Goal: Find contact information: Find contact information

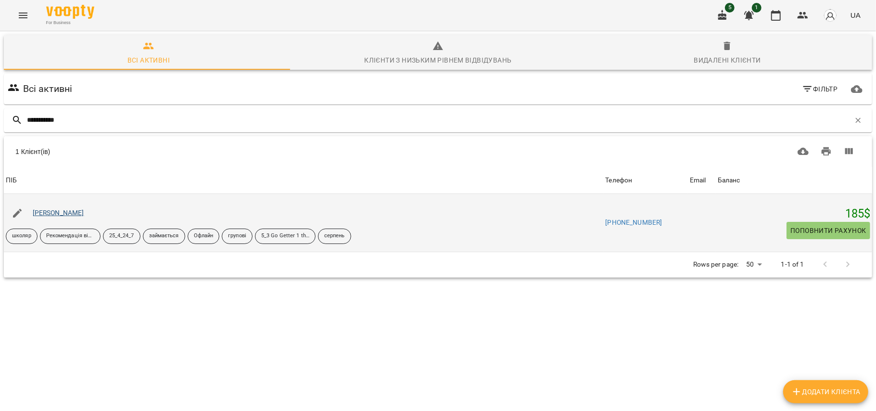
type input "**********"
click at [68, 212] on link "[PERSON_NAME]" at bounding box center [58, 213] width 51 height 8
type input "*******"
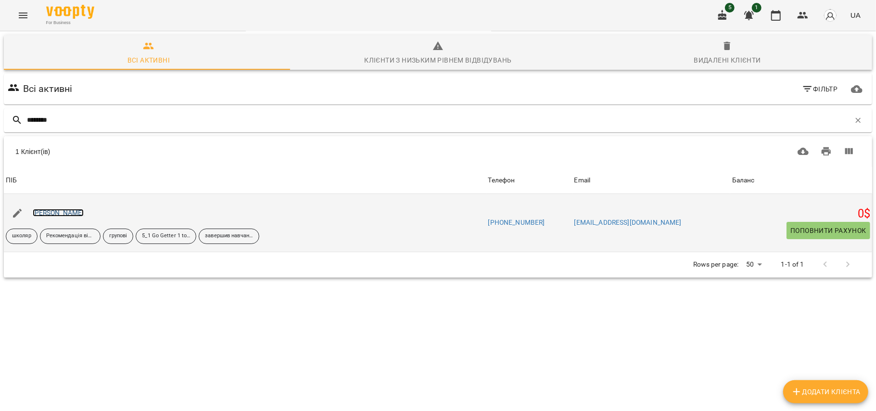
click at [45, 211] on link "[PERSON_NAME]" at bounding box center [58, 213] width 51 height 8
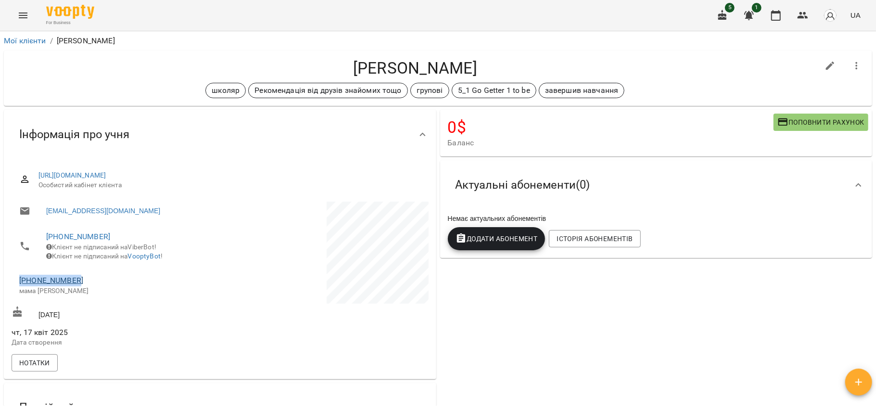
drag, startPoint x: 91, startPoint y: 291, endPoint x: 19, endPoint y: 289, distance: 71.7
click at [19, 286] on span "[PHONE_NUMBER]" at bounding box center [114, 281] width 191 height 12
copy link "[PHONE_NUMBER]"
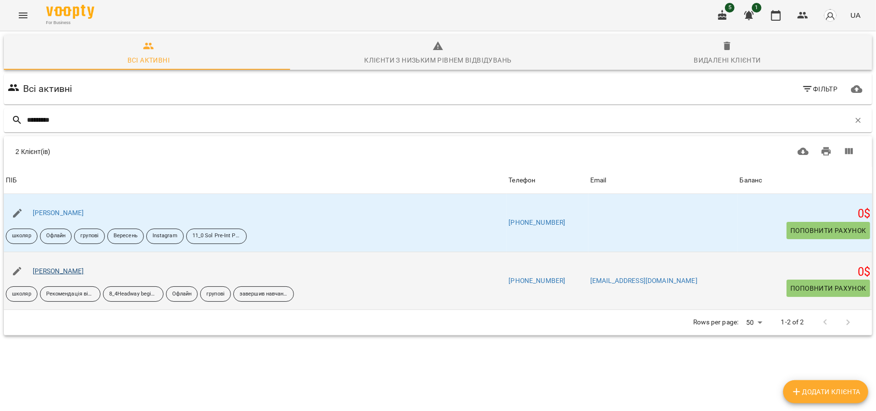
type input "********"
click at [84, 268] on link "[PERSON_NAME]" at bounding box center [58, 271] width 51 height 8
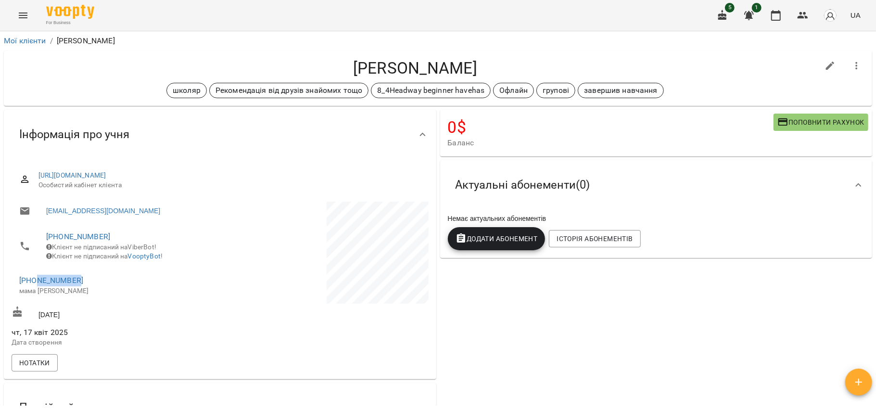
drag, startPoint x: 110, startPoint y: 275, endPoint x: 32, endPoint y: 280, distance: 78.5
click at [37, 280] on li "[PHONE_NUMBER] мама [PERSON_NAME]" at bounding box center [115, 285] width 206 height 34
click at [132, 260] on span "Клієнт не підписаний на VooptyBot !" at bounding box center [104, 256] width 116 height 8
drag, startPoint x: 75, startPoint y: 286, endPoint x: 19, endPoint y: 283, distance: 56.3
click at [19, 283] on span "[PHONE_NUMBER]" at bounding box center [114, 281] width 191 height 12
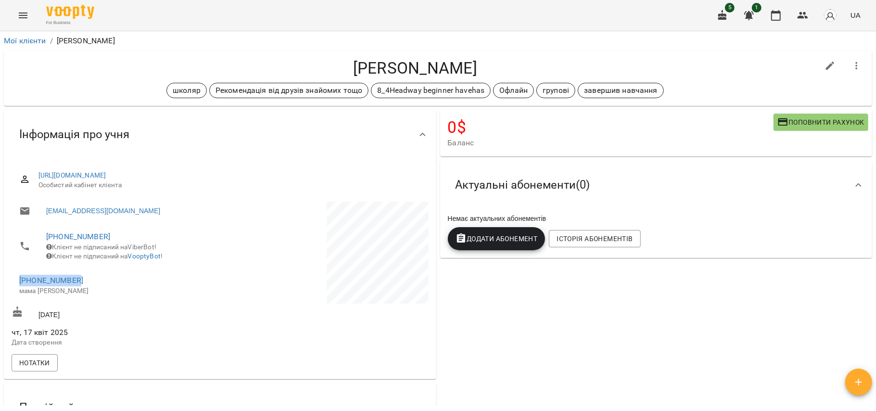
copy link "[PHONE_NUMBER]"
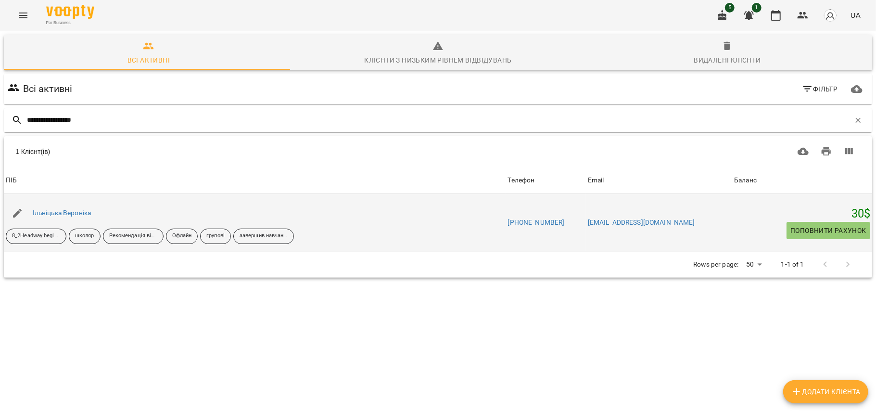
type input "**********"
click at [73, 217] on div "Ільніцька Вероніка" at bounding box center [62, 212] width 63 height 13
click at [70, 212] on link "Ільніцька Вероніка" at bounding box center [62, 213] width 59 height 8
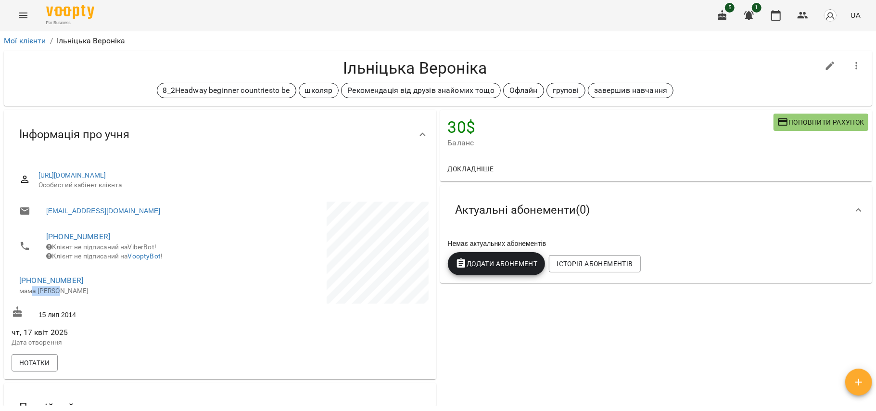
drag, startPoint x: 88, startPoint y: 295, endPoint x: 68, endPoint y: 294, distance: 19.3
click at [50, 293] on p "мама [PERSON_NAME]" at bounding box center [114, 291] width 191 height 10
click at [85, 293] on p "мама [PERSON_NAME]" at bounding box center [114, 291] width 191 height 10
drag, startPoint x: 79, startPoint y: 287, endPoint x: 97, endPoint y: 304, distance: 25.2
click at [95, 304] on body "For Business 5 1 UA Мої клієнти / [PERSON_NAME] [PERSON_NAME] 8_2Headway beginn…" at bounding box center [438, 221] width 876 height 442
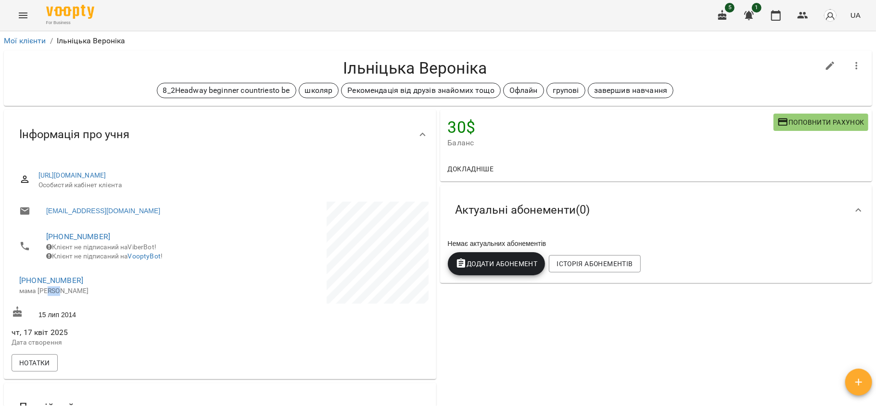
click at [97, 302] on li "[PHONE_NUMBER] мама [PERSON_NAME]" at bounding box center [115, 285] width 206 height 34
drag, startPoint x: 77, startPoint y: 287, endPoint x: 132, endPoint y: 289, distance: 54.9
click at [18, 286] on li "[PHONE_NUMBER] мама [PERSON_NAME]" at bounding box center [115, 285] width 206 height 34
copy link "[PHONE_NUMBER]"
